Goal: Manage account settings

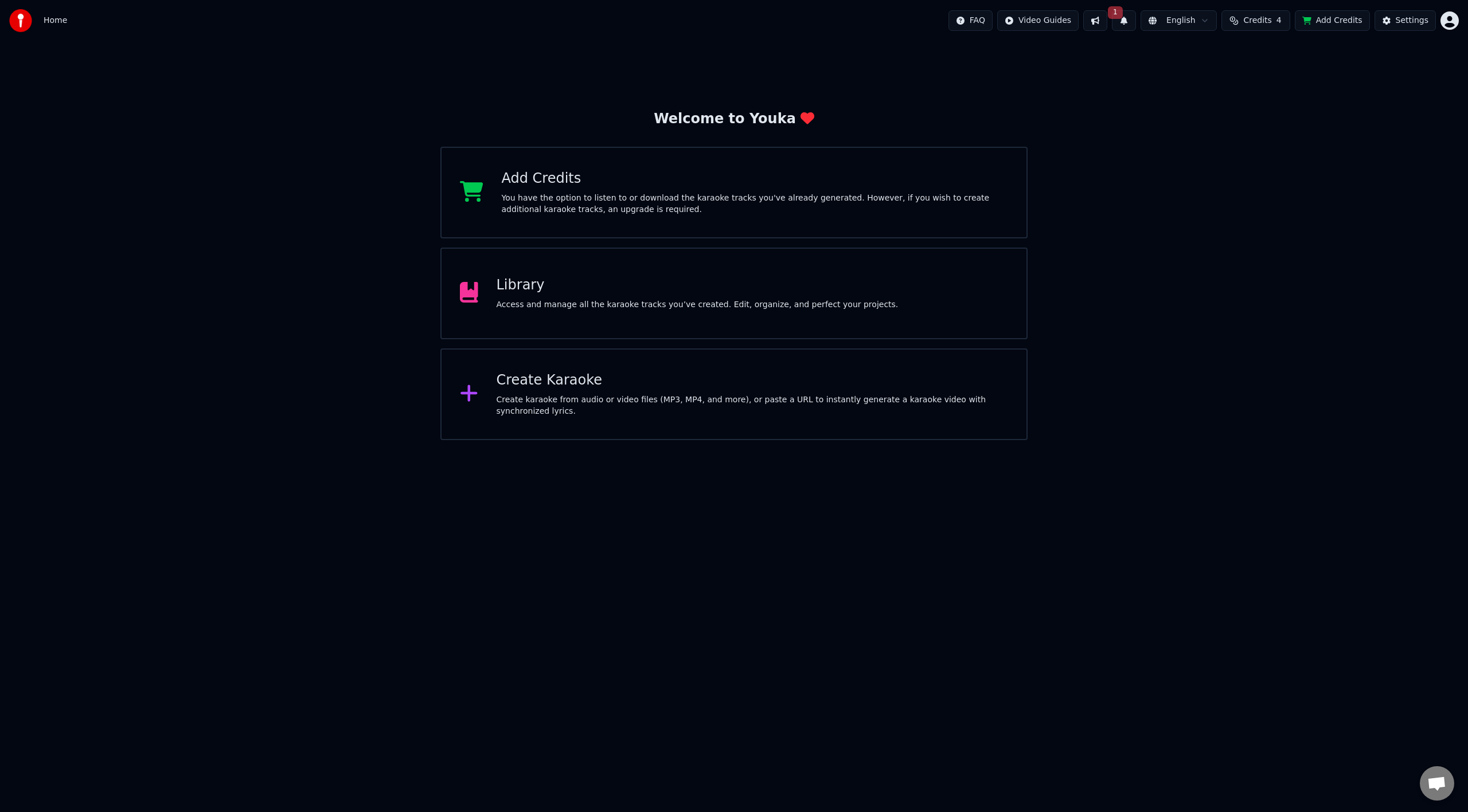
click at [1348, 19] on button "Add Credits" at bounding box center [1333, 21] width 76 height 21
click at [1419, 21] on div "Settings" at bounding box center [1412, 21] width 33 height 11
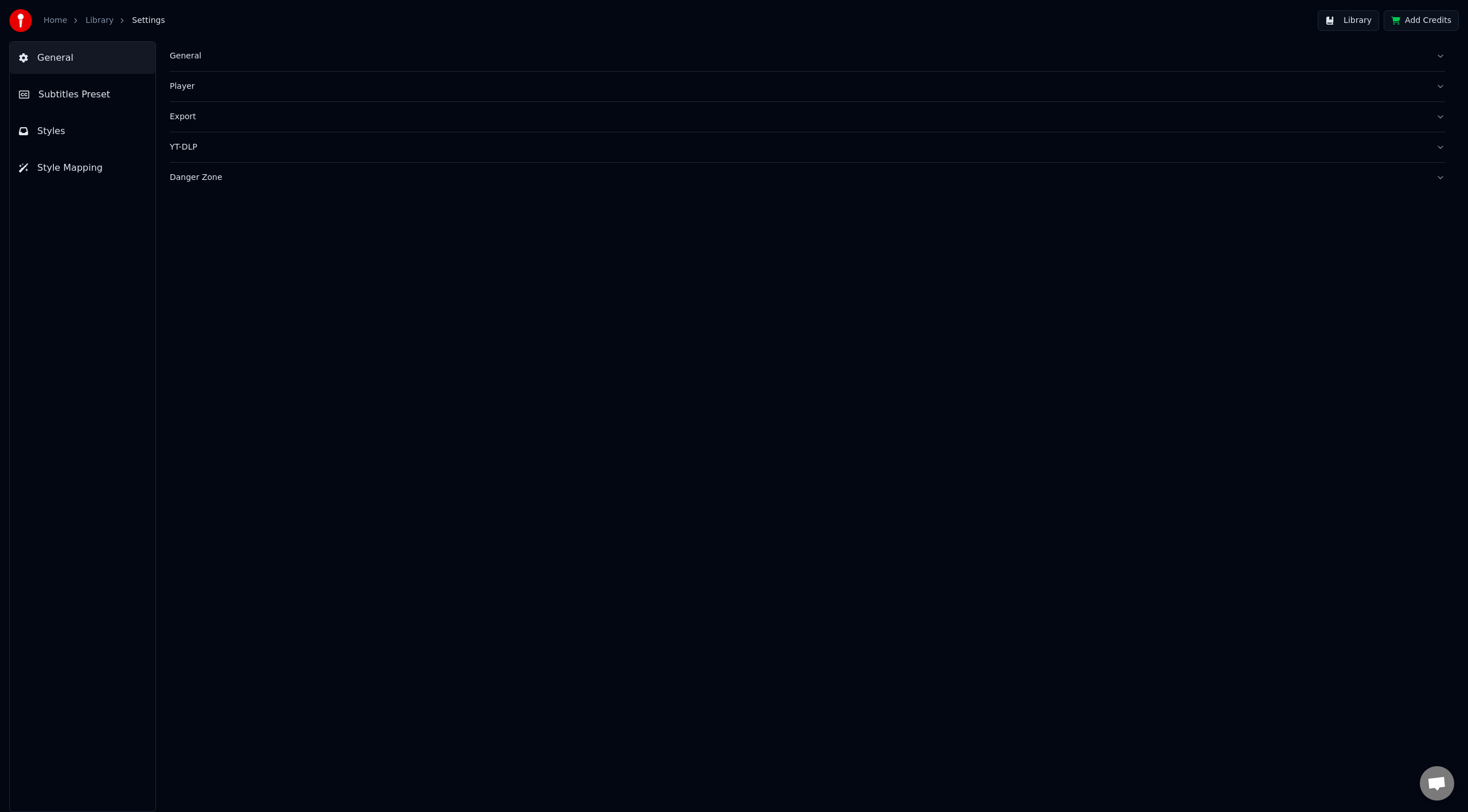
click at [1364, 20] on button "Library" at bounding box center [1348, 21] width 61 height 21
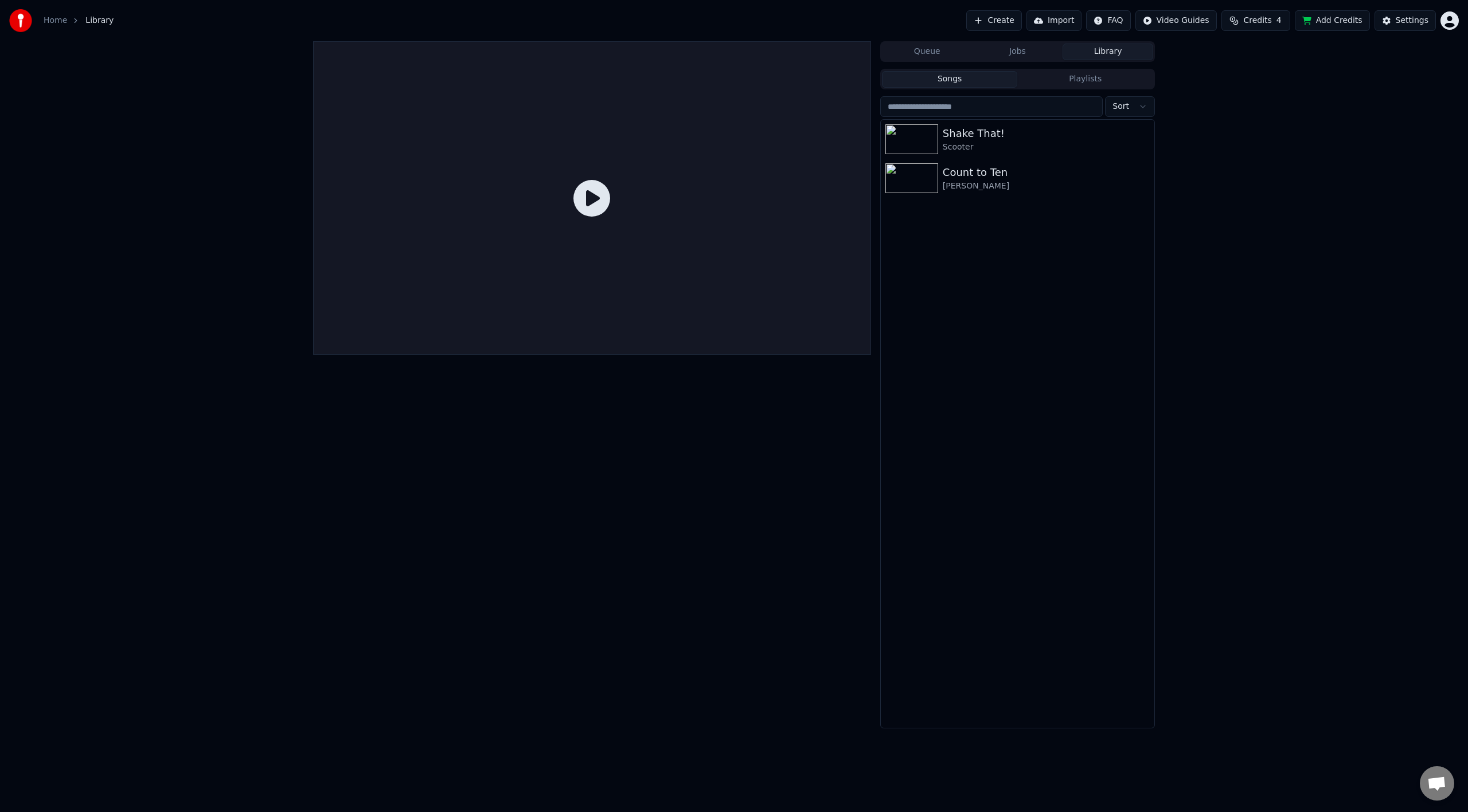
click at [1270, 18] on span "Credits" at bounding box center [1257, 21] width 28 height 11
click at [1181, 289] on div "Queue Jobs Library Songs Playlists Sort Shake That! Scooter Count to Ten [PERSO…" at bounding box center [734, 385] width 1468 height 688
click at [1454, 23] on html "Home Library Create Import FAQ Video Guides Credits 4 Add Credits Settings Queu…" at bounding box center [734, 406] width 1468 height 812
click at [1253, 84] on html "Home Library Create Import FAQ Video Guides Credits 4 Add Credits Settings Queu…" at bounding box center [734, 406] width 1468 height 812
click at [1404, 18] on div "Settings" at bounding box center [1412, 21] width 33 height 11
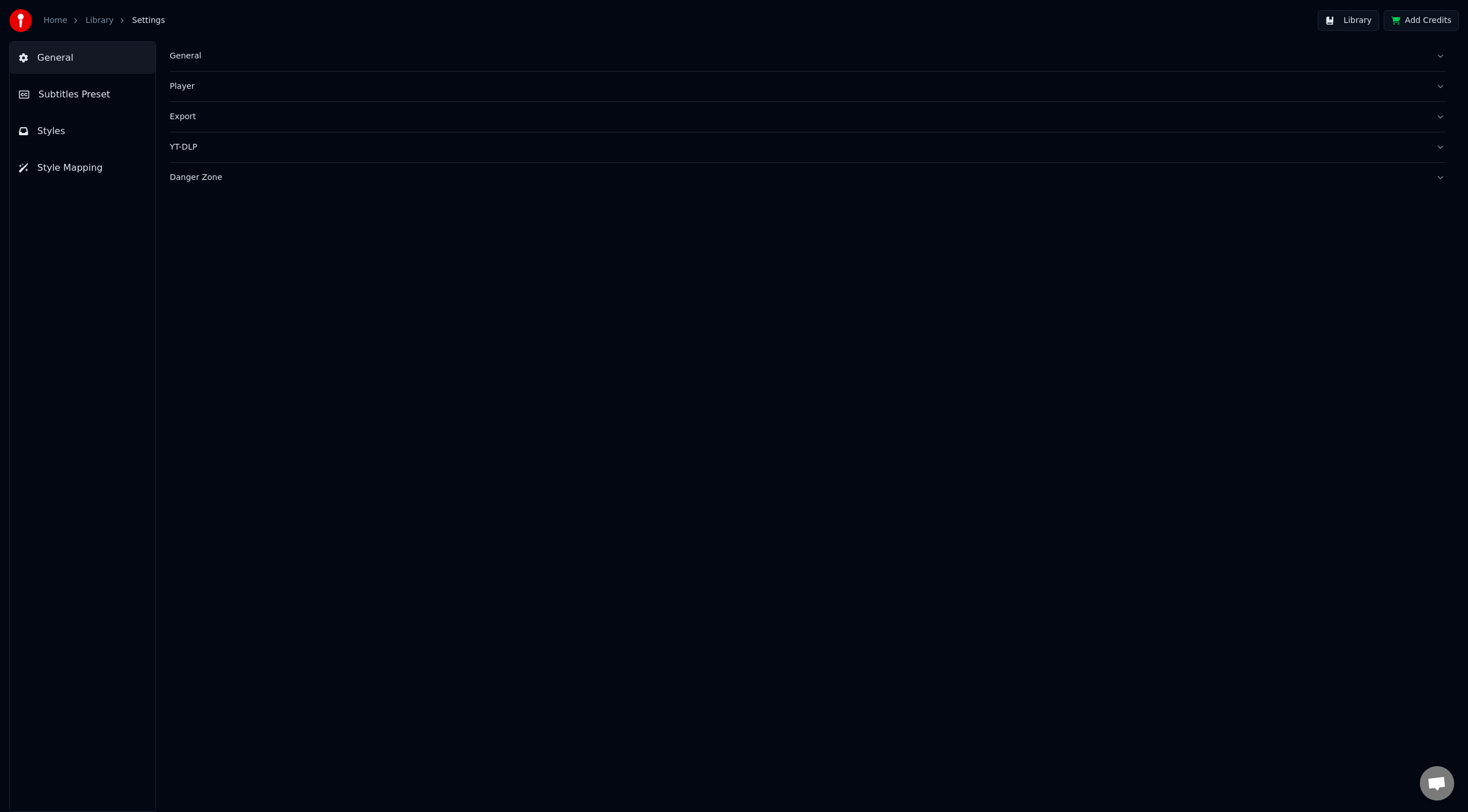
click at [61, 27] on div "Home Library Settings" at bounding box center [87, 20] width 156 height 23
click at [47, 19] on link "Home" at bounding box center [55, 21] width 23 height 11
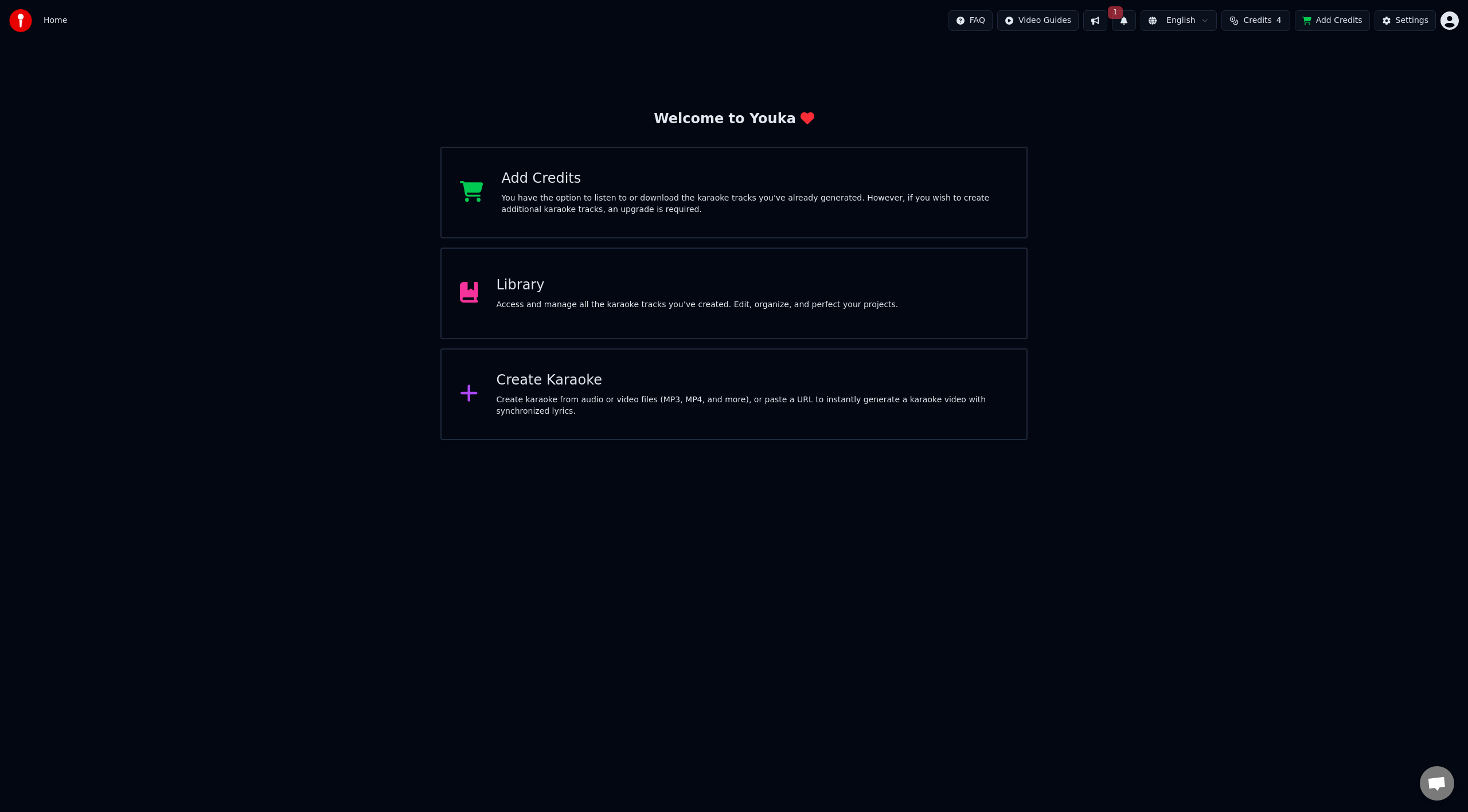
click at [1135, 17] on button "1" at bounding box center [1124, 21] width 24 height 21
click at [1221, 59] on button "Update" at bounding box center [1216, 57] width 49 height 21
